Goal: Task Accomplishment & Management: Manage account settings

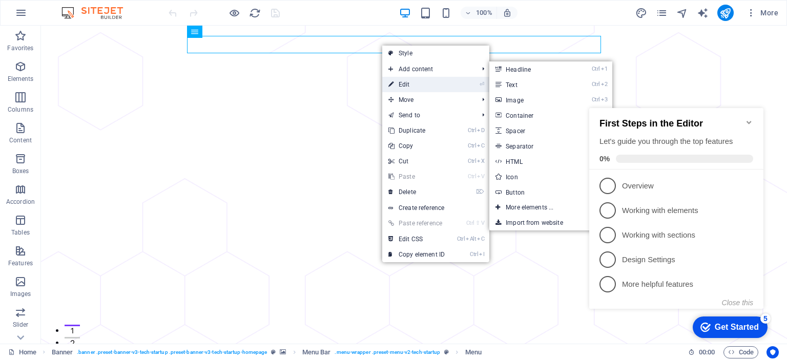
click at [0, 0] on link "⏎ Edit" at bounding box center [0, 0] width 0 height 0
select select "1"
select select
select select "2"
select select
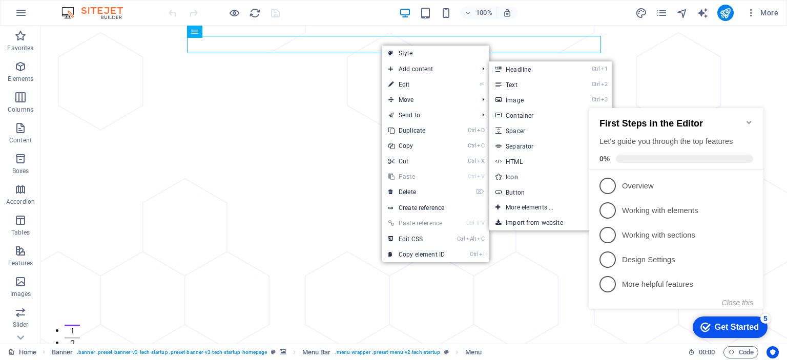
select select "3"
select select
select select "4"
select select
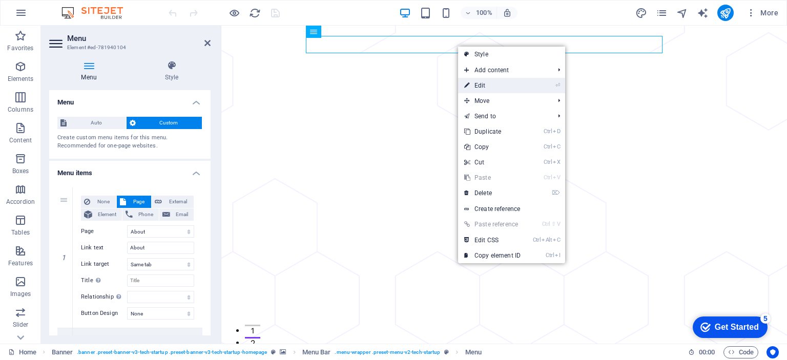
click at [485, 87] on link "⏎ Edit" at bounding box center [492, 85] width 69 height 15
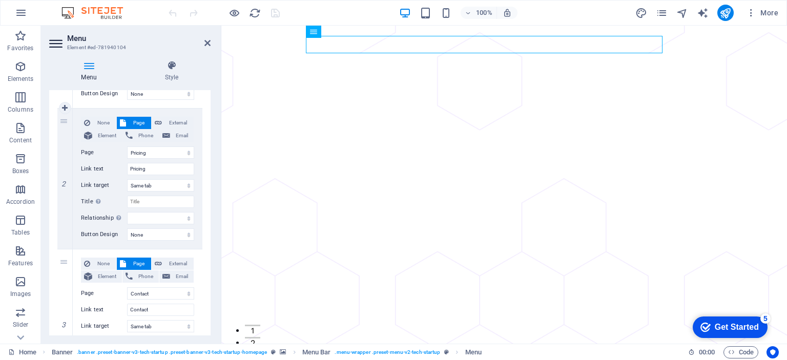
scroll to position [205, 0]
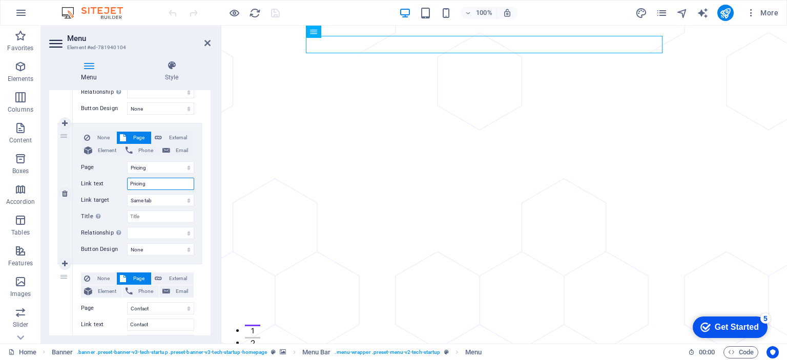
drag, startPoint x: 146, startPoint y: 184, endPoint x: 125, endPoint y: 184, distance: 21.5
click at [125, 184] on div "Link text Pricing" at bounding box center [137, 184] width 113 height 12
drag, startPoint x: 134, startPoint y: 184, endPoint x: 109, endPoint y: 185, distance: 24.6
click at [109, 185] on div "Link text Pricing" at bounding box center [137, 184] width 113 height 12
type input "Prod"
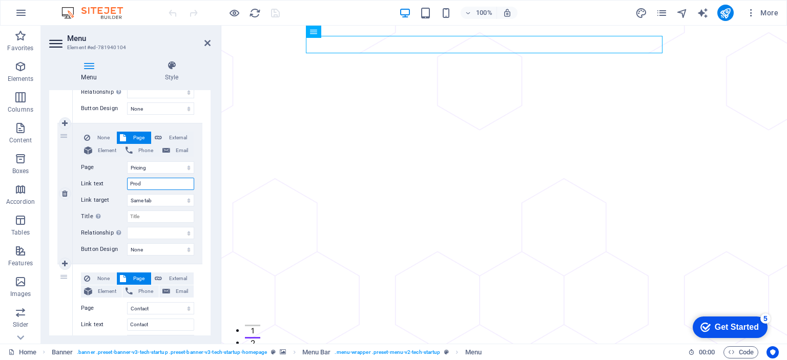
select select
type input "Produ"
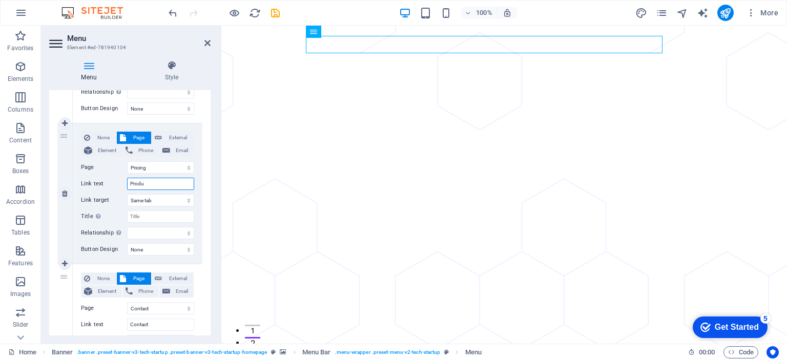
select select
type input "Products"
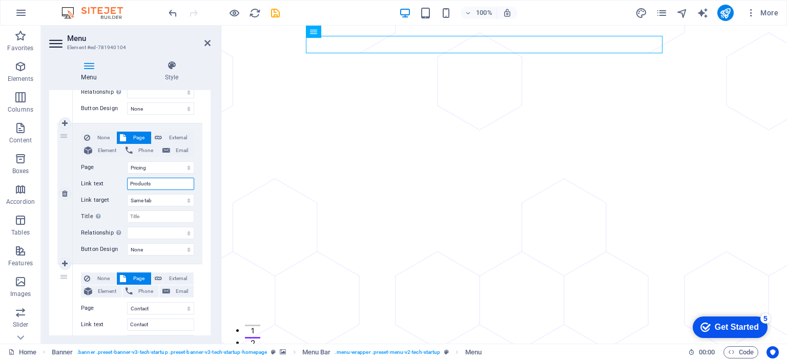
select select
type input "Products"
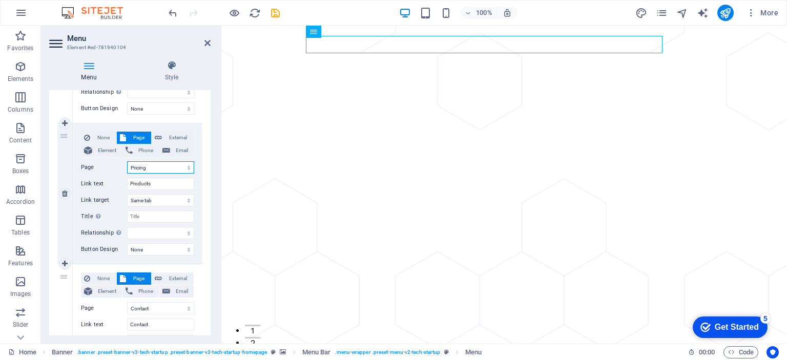
click at [154, 167] on select "Home About Pricing Contact Blog Legal Notice Privacy" at bounding box center [160, 167] width 67 height 12
click at [127, 161] on select "Home About Pricing Contact Blog Legal Notice Privacy" at bounding box center [160, 167] width 67 height 12
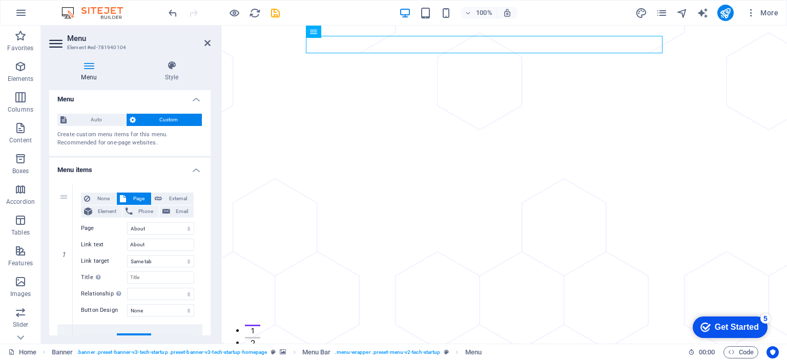
scroll to position [0, 0]
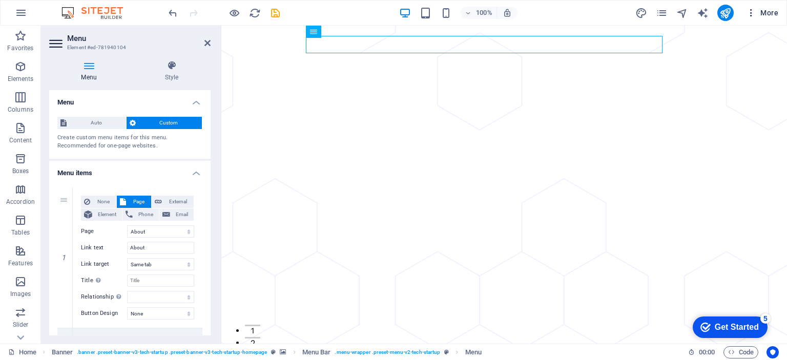
click at [0, 0] on icon "button" at bounding box center [0, 0] width 0 height 0
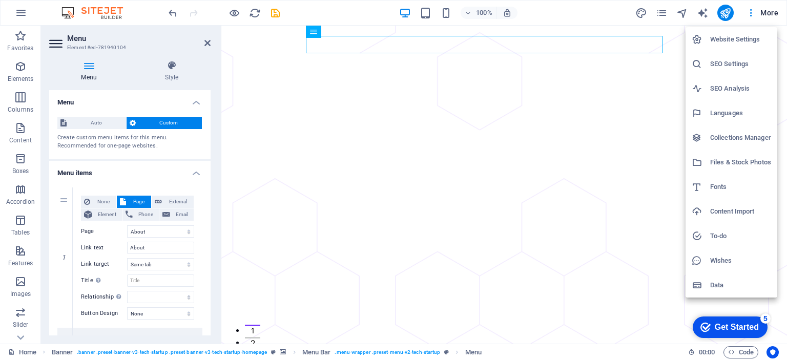
click at [737, 39] on h6 "Website Settings" at bounding box center [740, 39] width 61 height 12
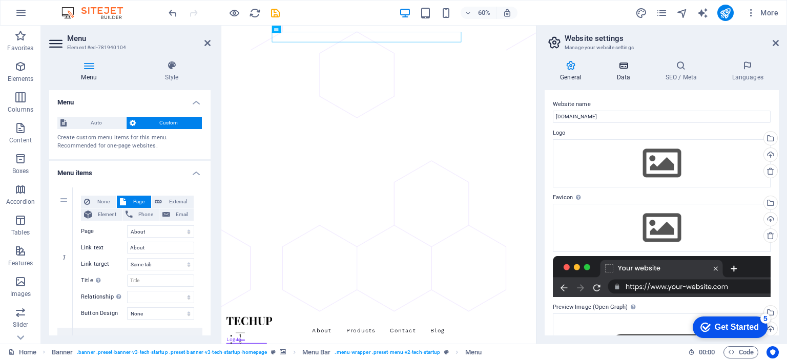
click at [625, 69] on icon at bounding box center [623, 65] width 45 height 10
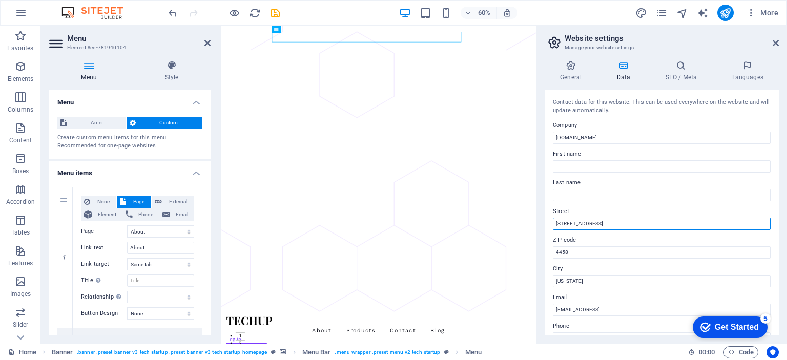
drag, startPoint x: 619, startPoint y: 221, endPoint x: 538, endPoint y: 228, distance: 80.8
click at [538, 228] on div "General Data SEO / Meta Languages Website name [DOMAIN_NAME] Logo Drag files he…" at bounding box center [661, 197] width 250 height 291
type input "[STREET_ADDRESS][PERSON_NAME]"
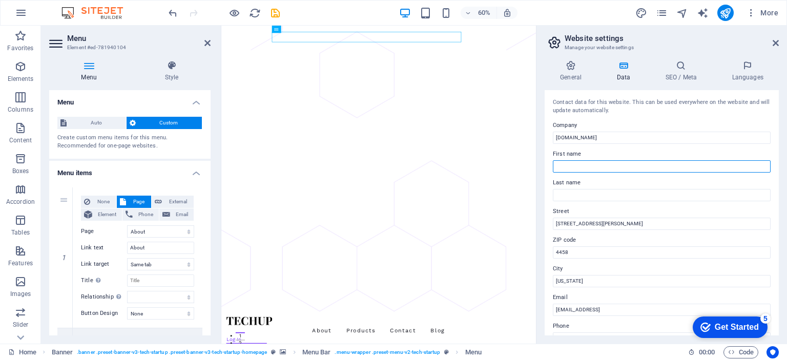
type input "[PERSON_NAME]"
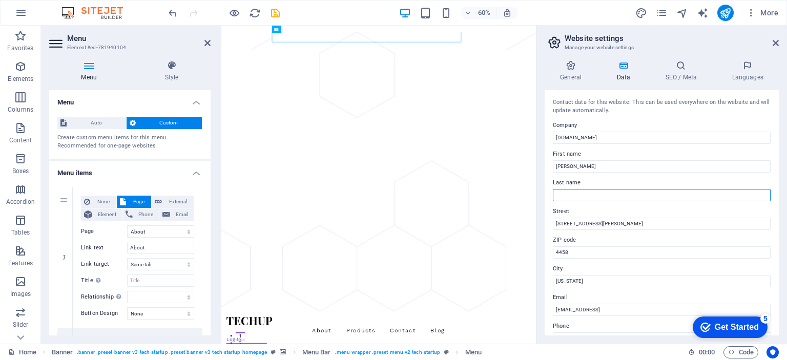
type input "[PERSON_NAME]"
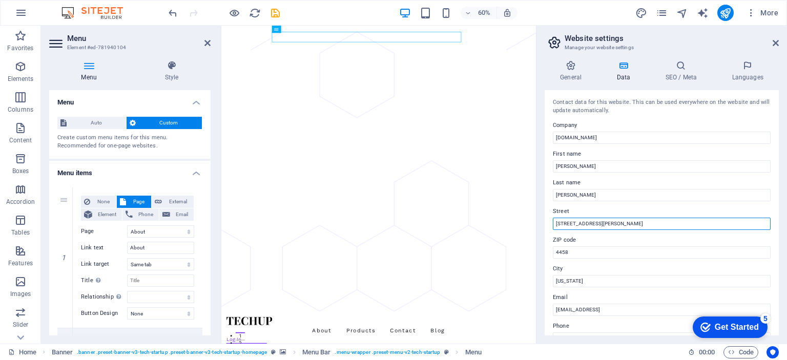
click at [598, 223] on input "[STREET_ADDRESS][PERSON_NAME]" at bounding box center [662, 224] width 218 height 12
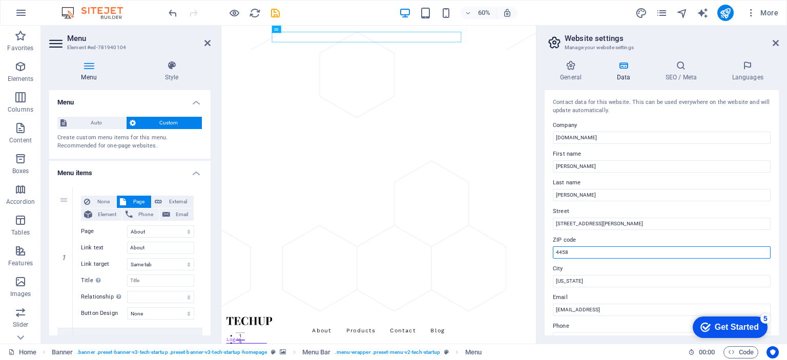
click at [596, 253] on input "4458" at bounding box center [662, 252] width 218 height 12
drag, startPoint x: 596, startPoint y: 253, endPoint x: 545, endPoint y: 256, distance: 51.3
click at [542, 257] on div "General Data SEO / Meta Languages Website name [DOMAIN_NAME] Logo Drag files he…" at bounding box center [661, 197] width 250 height 291
type input "251"
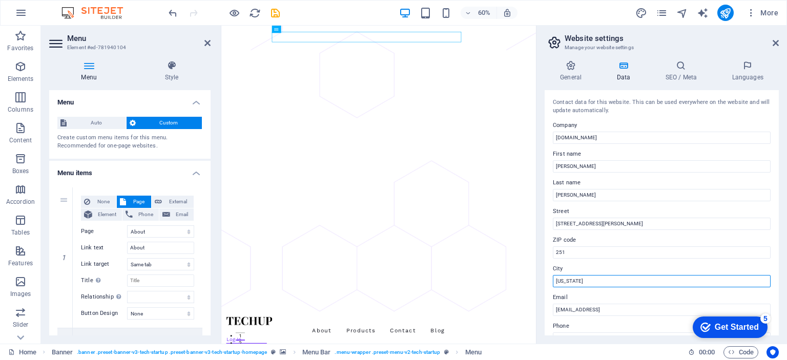
click at [595, 280] on input "[US_STATE]" at bounding box center [662, 281] width 218 height 12
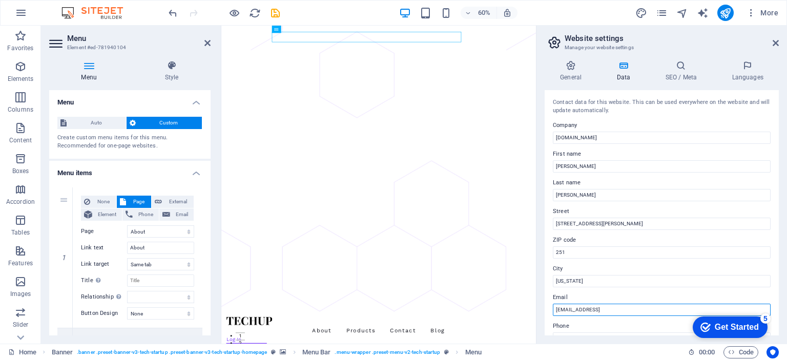
drag, startPoint x: 910, startPoint y: 333, endPoint x: 739, endPoint y: 499, distance: 238.3
click at [699, 309] on input "[EMAIL_ADDRESS]" at bounding box center [662, 310] width 218 height 12
click at [672, 309] on input "[EMAIL_ADDRESS]" at bounding box center [662, 310] width 218 height 12
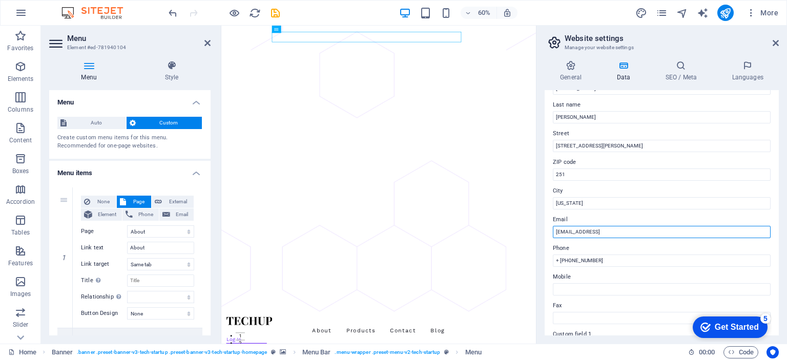
scroll to position [154, 0]
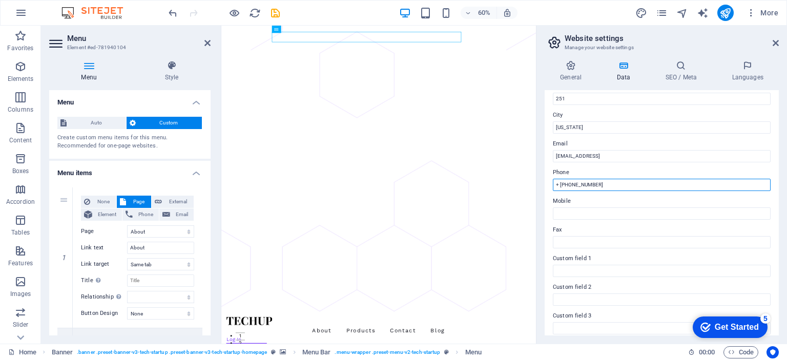
drag, startPoint x: 602, startPoint y: 184, endPoint x: 560, endPoint y: 183, distance: 41.5
click at [560, 183] on input "+ [PHONE_NUMBER]" at bounding box center [662, 185] width 218 height 12
type input "+ 274370"
click at [688, 73] on h4 "SEO / Meta" at bounding box center [682, 71] width 67 height 22
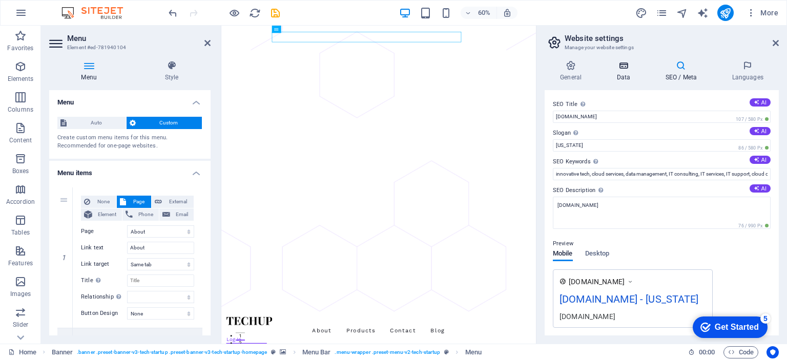
click at [618, 72] on h4 "Data" at bounding box center [625, 71] width 49 height 22
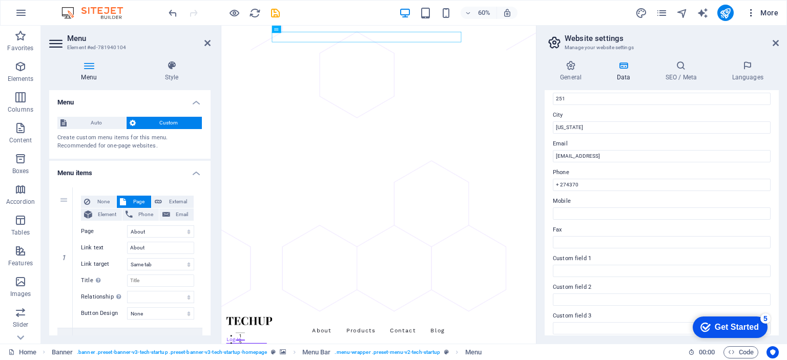
click at [0, 0] on icon "button" at bounding box center [0, 0] width 0 height 0
